Goal: Task Accomplishment & Management: Use online tool/utility

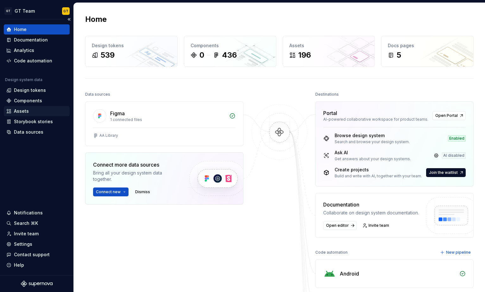
click at [31, 110] on div "Assets" at bounding box center [36, 111] width 61 height 6
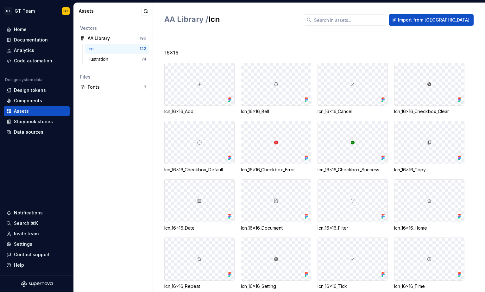
click at [108, 48] on div "Icn" at bounding box center [114, 49] width 52 height 6
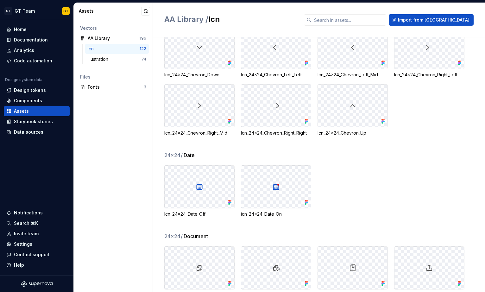
scroll to position [1808, 0]
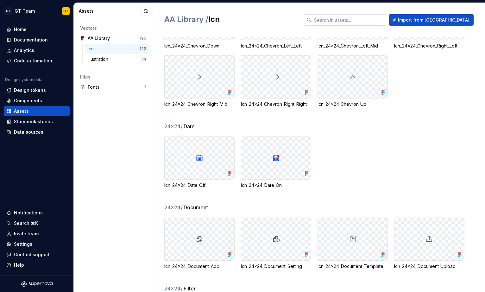
click at [356, 17] on input "text" at bounding box center [348, 19] width 75 height 11
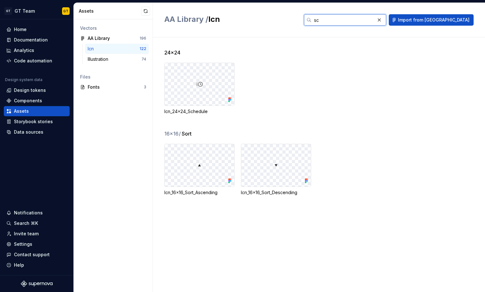
scroll to position [0, 0]
type input "scan"
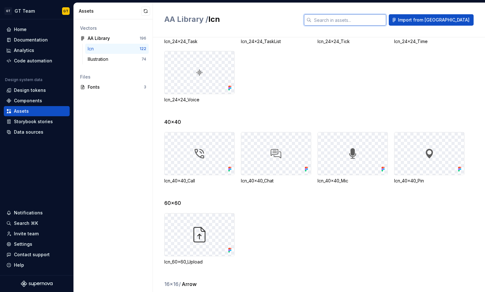
scroll to position [610, 0]
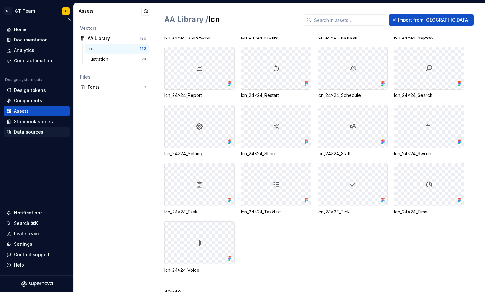
click at [41, 131] on div "Data sources" at bounding box center [28, 132] width 29 height 6
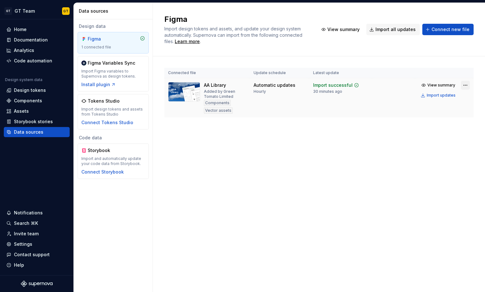
click at [356, 84] on html "GT GT Team GT Home Documentation Analytics Code automation Design system data D…" at bounding box center [242, 146] width 485 height 292
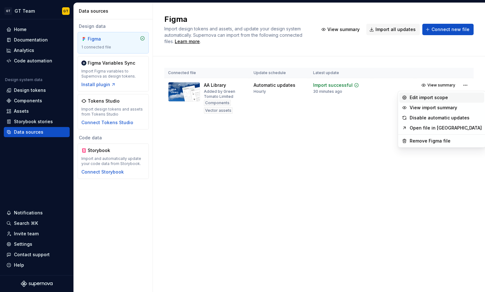
click at [356, 97] on div "Edit import scope" at bounding box center [445, 97] width 72 height 6
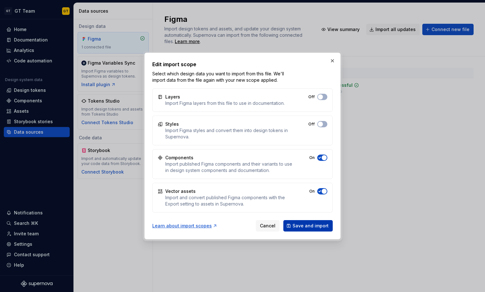
click at [318, 225] on span "Save and import" at bounding box center [310, 225] width 36 height 6
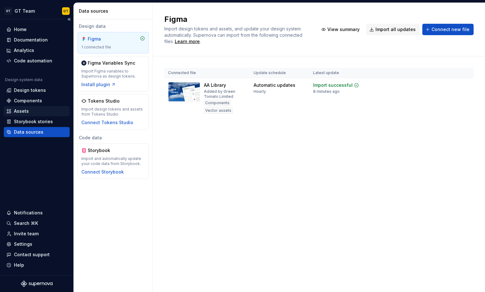
click at [26, 109] on div "Assets" at bounding box center [21, 111] width 15 height 6
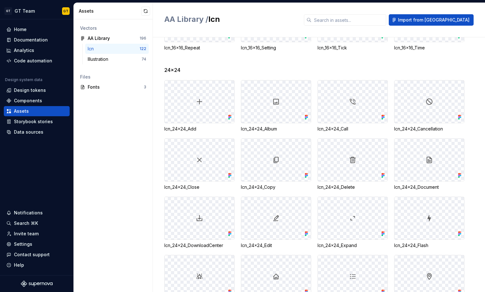
scroll to position [326, 0]
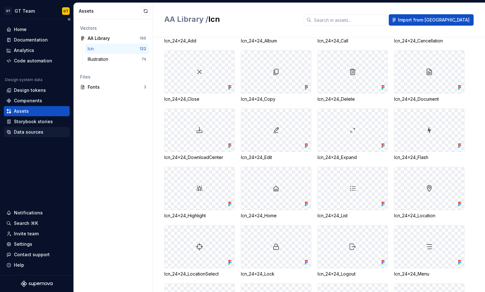
click at [23, 128] on div "Data sources" at bounding box center [37, 132] width 66 height 10
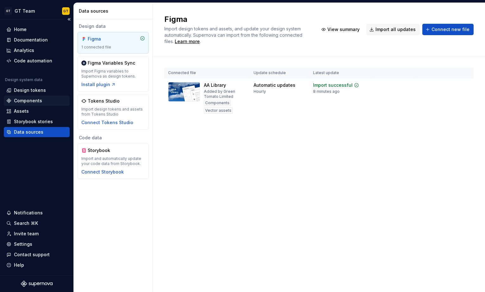
click at [23, 100] on div "Components" at bounding box center [28, 100] width 28 height 6
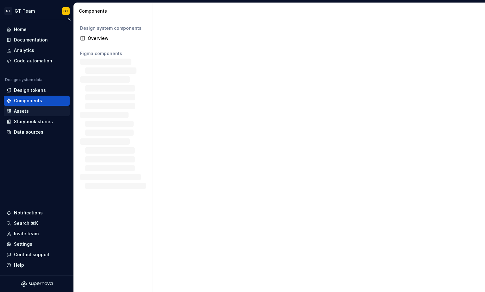
click at [28, 112] on div "Assets" at bounding box center [36, 111] width 61 height 6
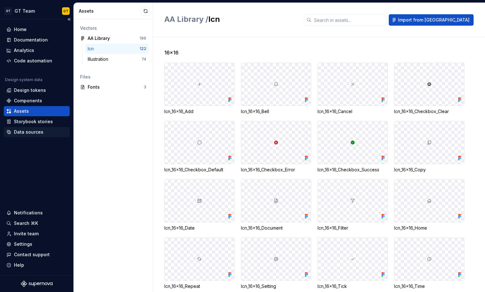
click at [46, 131] on div "Data sources" at bounding box center [36, 132] width 61 height 6
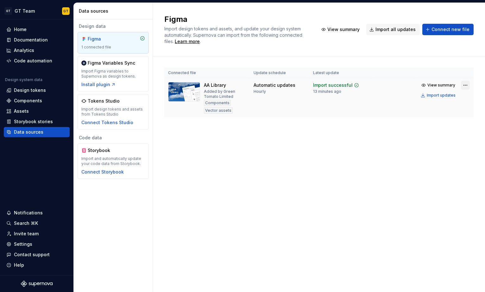
click at [465, 84] on html "GT GT Team GT Home Documentation Analytics Code automation Design system data D…" at bounding box center [242, 146] width 485 height 292
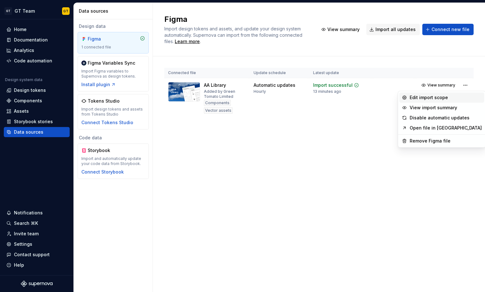
click at [435, 98] on div "Edit import scope" at bounding box center [445, 97] width 72 height 6
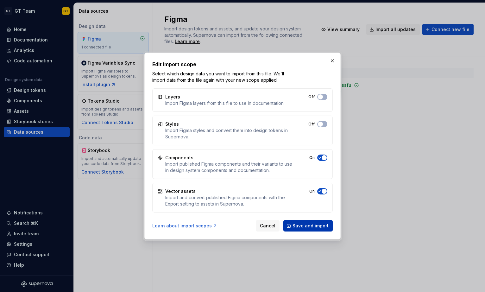
click at [315, 227] on span "Save and import" at bounding box center [310, 225] width 36 height 6
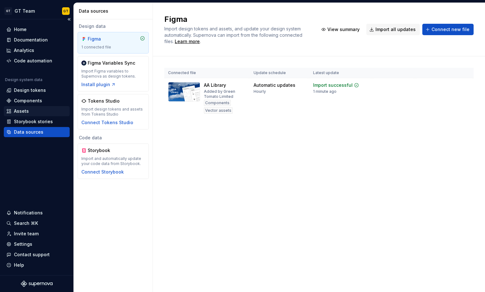
click at [22, 110] on div "Assets" at bounding box center [21, 111] width 15 height 6
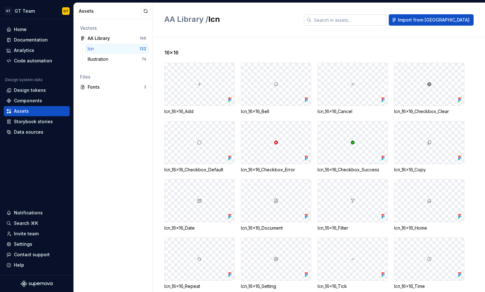
click at [377, 23] on input "text" at bounding box center [348, 19] width 75 height 11
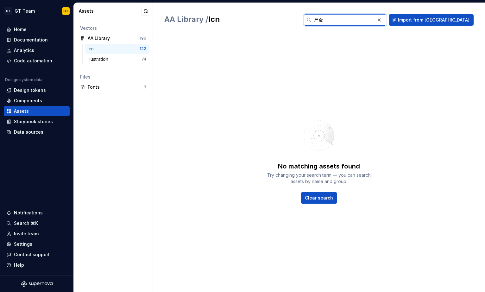
type input "尸"
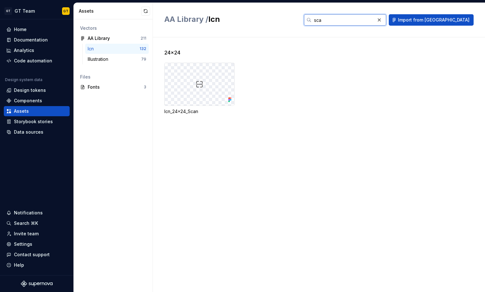
type input "sca"
click at [311, 57] on div "24x24 Icn_24x24_Scan" at bounding box center [324, 89] width 320 height 81
click at [122, 59] on div "Illustration" at bounding box center [114, 59] width 53 height 6
click at [118, 35] on div "AA Library" at bounding box center [111, 38] width 47 height 6
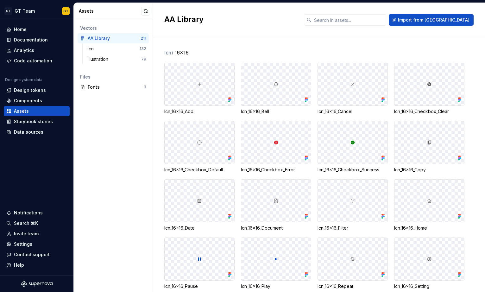
click at [249, 33] on div "AA Library Import from Figma" at bounding box center [319, 20] width 332 height 34
click at [147, 134] on div "Vectors AA Library 211 Icn 132 Illustration 79 Files Fonts 3" at bounding box center [113, 155] width 79 height 272
click at [111, 133] on div "Vectors AA Library 211 Icn 132 Illustration 79 Files Fonts 3" at bounding box center [113, 155] width 79 height 272
click at [24, 129] on div "Data sources" at bounding box center [28, 132] width 29 height 6
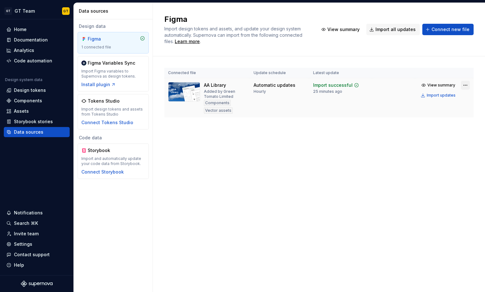
click at [467, 85] on html "GT GT Team GT Home Documentation Analytics Code automation Design system data D…" at bounding box center [242, 146] width 485 height 292
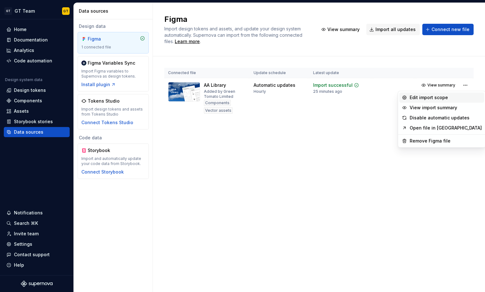
click at [432, 96] on div "Edit import scope" at bounding box center [445, 97] width 72 height 6
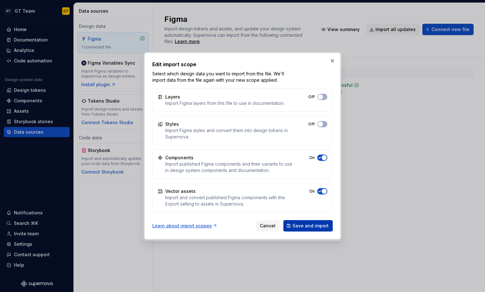
click at [318, 223] on span "Save and import" at bounding box center [310, 225] width 36 height 6
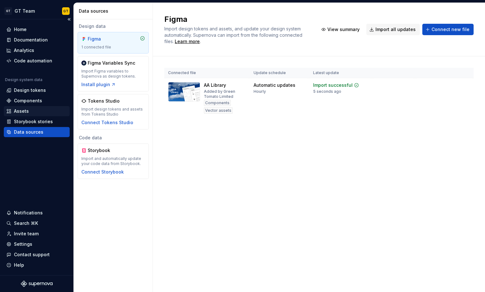
click at [25, 107] on div "Assets" at bounding box center [37, 111] width 66 height 10
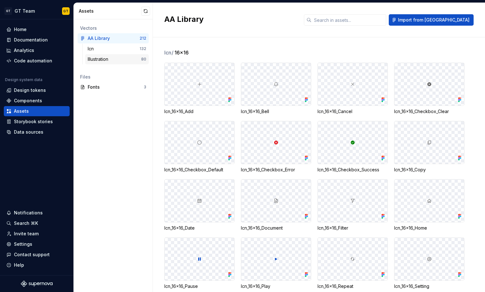
click at [132, 61] on div "Illustration" at bounding box center [114, 59] width 53 height 6
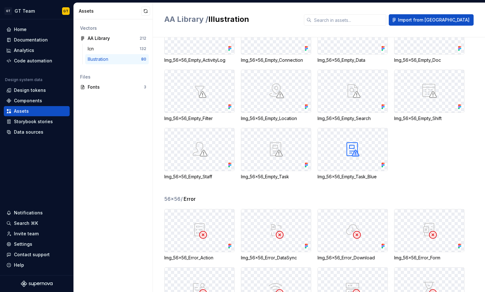
scroll to position [1074, 0]
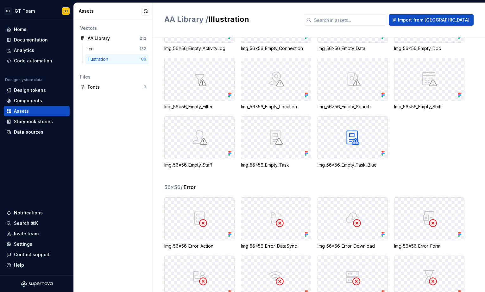
click at [358, 137] on img at bounding box center [353, 138] width 18 height 18
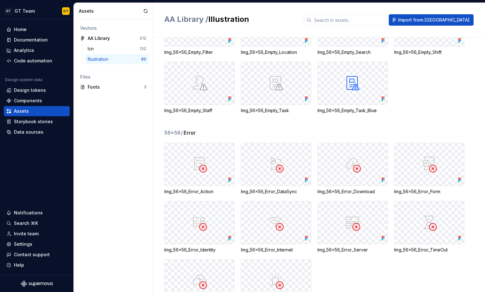
scroll to position [1158, 0]
